Goal: Check status: Check status

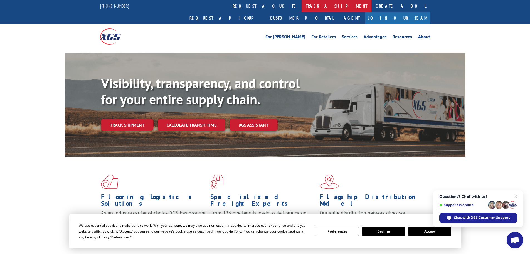
click at [302, 5] on link "track a shipment" at bounding box center [337, 6] width 70 height 12
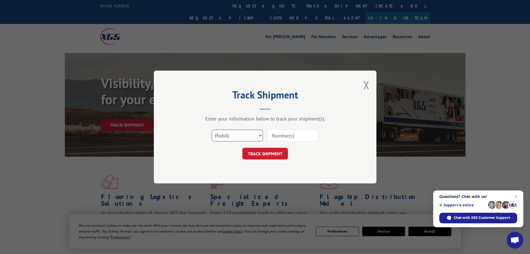
drag, startPoint x: 222, startPoint y: 134, endPoint x: 225, endPoint y: 138, distance: 4.7
click at [223, 134] on select "Select category... Probill BOL PO" at bounding box center [237, 135] width 51 height 12
select select "bol"
click at [212, 129] on select "Select category... Probill BOL PO" at bounding box center [237, 135] width 51 height 12
click at [271, 136] on input at bounding box center [292, 135] width 51 height 12
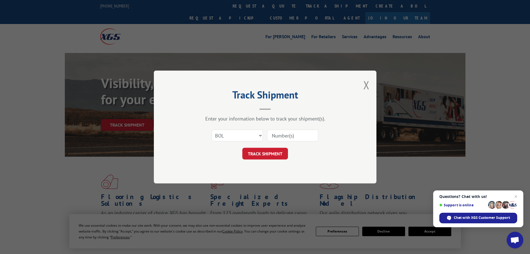
paste input "B689791"
type input "B689791"
click at [271, 157] on button "TRACK SHIPMENT" at bounding box center [265, 154] width 46 height 12
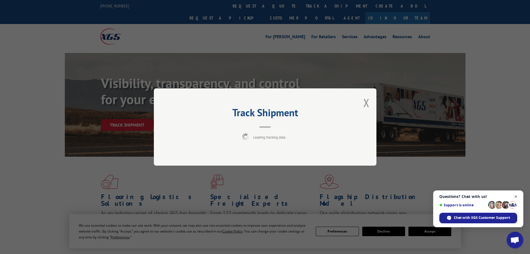
click at [515, 196] on span "Close chat" at bounding box center [516, 196] width 7 height 7
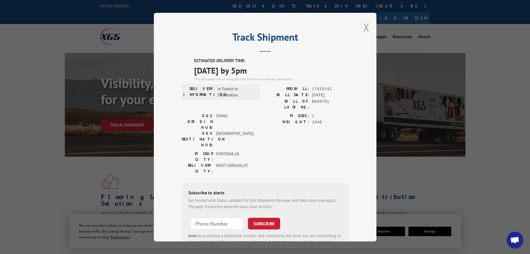
click at [366, 25] on button "Close modal" at bounding box center [366, 27] width 6 height 15
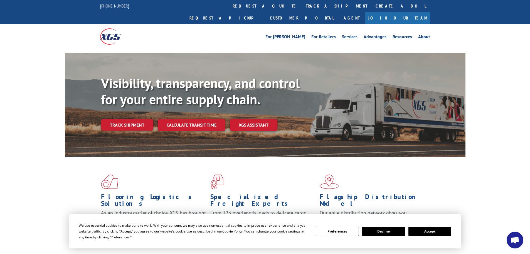
drag, startPoint x: 440, startPoint y: 233, endPoint x: 291, endPoint y: 167, distance: 163.0
click at [440, 233] on button "Accept" at bounding box center [430, 230] width 43 height 9
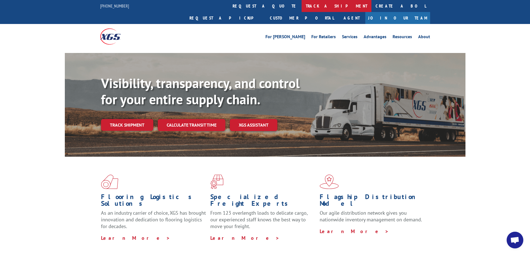
click at [302, 7] on link "track a shipment" at bounding box center [337, 6] width 70 height 12
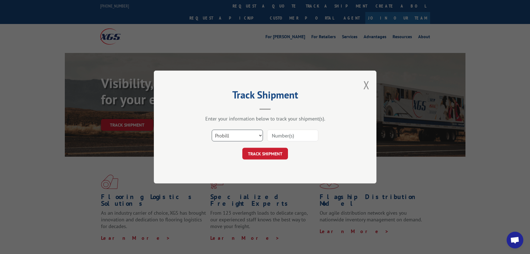
click at [237, 136] on select "Select category... Probill BOL PO" at bounding box center [237, 135] width 51 height 12
select select "bol"
click at [212, 129] on select "Select category... Probill BOL PO" at bounding box center [237, 135] width 51 height 12
click at [275, 135] on input at bounding box center [292, 135] width 51 height 12
paste input "5474718"
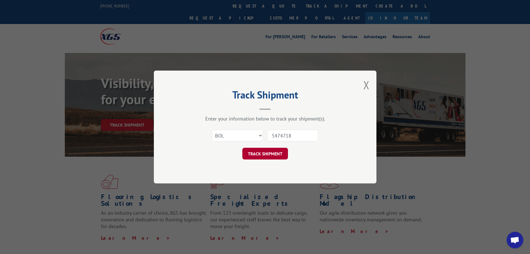
type input "5474718"
click at [268, 156] on button "TRACK SHIPMENT" at bounding box center [265, 154] width 46 height 12
